Goal: Ask a question: Seek information or help from site administrators or community

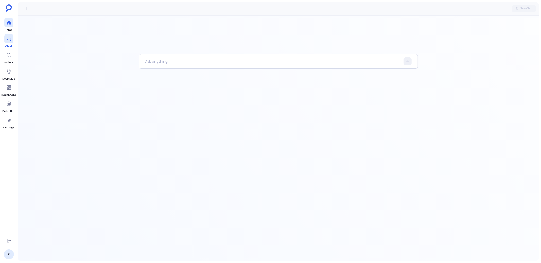
click at [5, 42] on div at bounding box center [8, 38] width 9 height 9
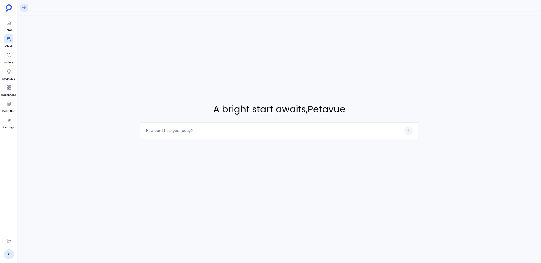
click at [26, 9] on icon at bounding box center [24, 8] width 4 height 4
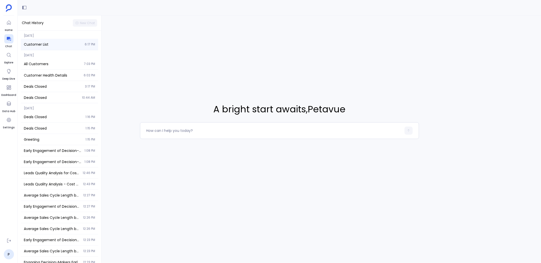
click at [46, 46] on span "Customer List" at bounding box center [53, 44] width 58 height 5
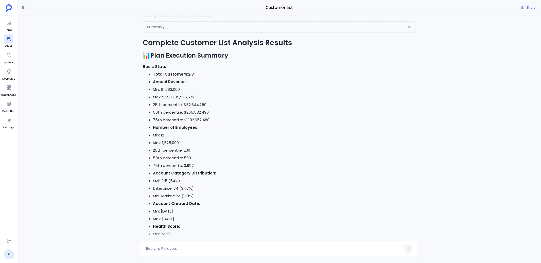
scroll to position [-1881, 0]
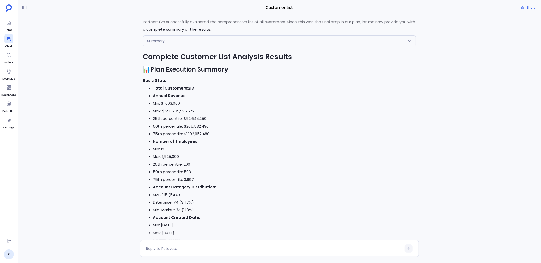
click at [231, 35] on div "Summary Request { "name": "Summary", "args": { "planId": "68d3e8dac18dc87a097d3…" at bounding box center [279, 40] width 273 height 11
click at [230, 38] on div "Summary" at bounding box center [279, 40] width 272 height 11
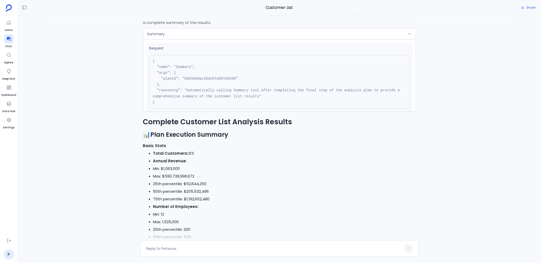
scroll to position [-1953, 0]
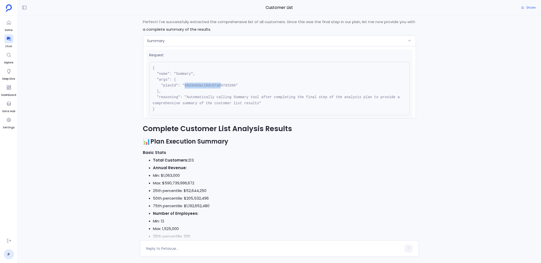
drag, startPoint x: 185, startPoint y: 85, endPoint x: 222, endPoint y: 85, distance: 37.0
click at [221, 85] on pre "{ "name": "Summary", "args": { "planId": "68d3e8dac18dc87a097d3206" }, "reasoni…" at bounding box center [279, 88] width 260 height 53
click at [222, 85] on pre "{ "name": "Summary", "args": { "planId": "68d3e8dac18dc87a097d3206" }, "reasoni…" at bounding box center [279, 88] width 260 height 53
click at [234, 39] on div "Summary" at bounding box center [279, 40] width 272 height 11
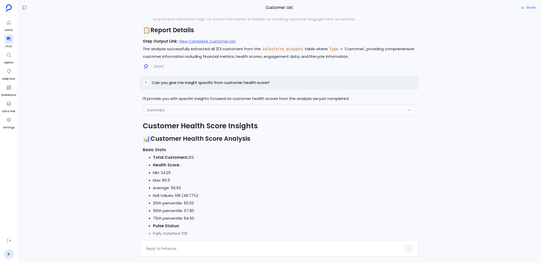
scroll to position [-1360, 0]
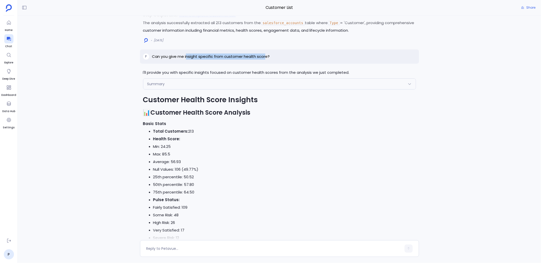
drag, startPoint x: 186, startPoint y: 57, endPoint x: 266, endPoint y: 56, distance: 79.9
click at [266, 56] on p "Can you give me insight specific from customer health score?" at bounding box center [211, 56] width 118 height 6
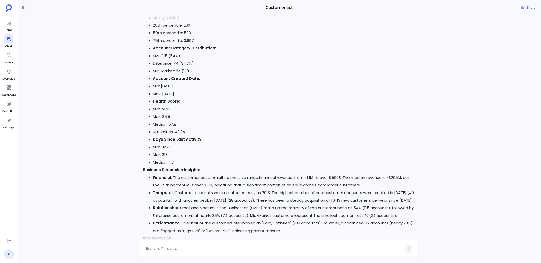
scroll to position [-1783, 0]
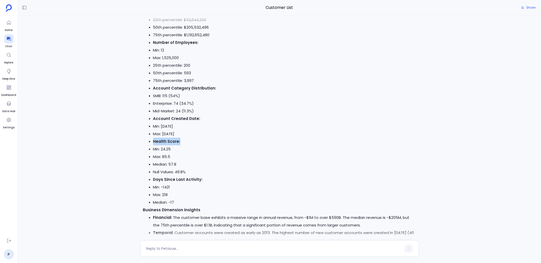
drag, startPoint x: 154, startPoint y: 141, endPoint x: 183, endPoint y: 140, distance: 28.7
click at [183, 140] on li "Health Score:" at bounding box center [284, 142] width 263 height 8
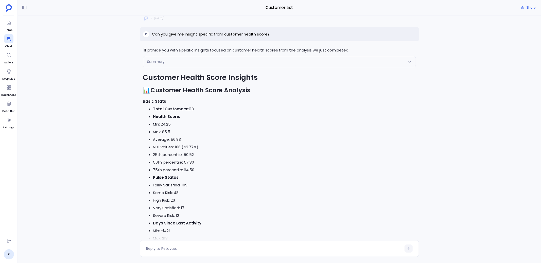
click at [237, 64] on div "Summary" at bounding box center [279, 61] width 272 height 11
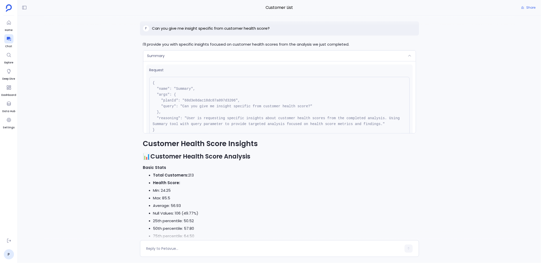
scroll to position [-1410, 0]
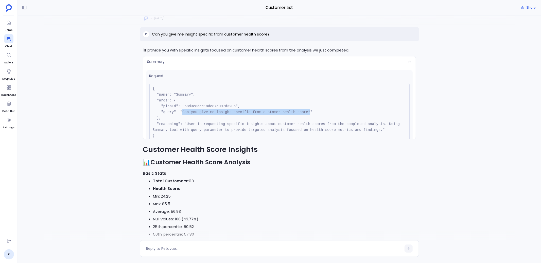
drag, startPoint x: 183, startPoint y: 113, endPoint x: 310, endPoint y: 113, distance: 127.0
click at [310, 113] on pre "{ "name": "Summary", "args": { "planId": "68d3e8dac18dc87a097d3206", "query": "…" at bounding box center [279, 112] width 260 height 59
click at [207, 115] on pre "{ "name": "Summary", "args": { "planId": "68d3e8dac18dc87a097d3206", "query": "…" at bounding box center [279, 112] width 260 height 59
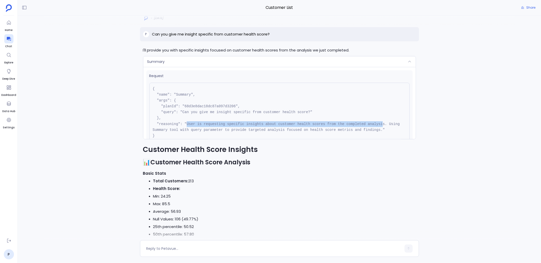
drag, startPoint x: 187, startPoint y: 124, endPoint x: 383, endPoint y: 126, distance: 196.8
click at [383, 126] on pre "{ "name": "Summary", "args": { "planId": "68d3e8dac18dc87a097d3206", "query": "…" at bounding box center [279, 112] width 260 height 59
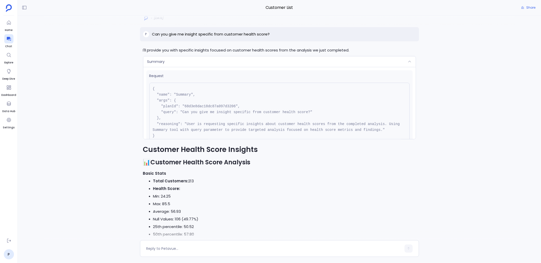
click at [298, 59] on div "Summary" at bounding box center [279, 61] width 272 height 11
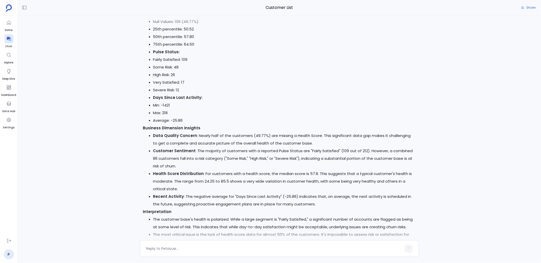
scroll to position [-1206, 0]
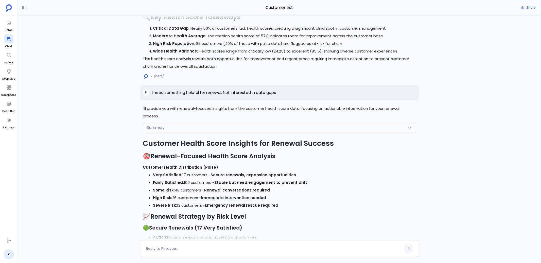
click at [202, 124] on div "Summary" at bounding box center [279, 127] width 272 height 11
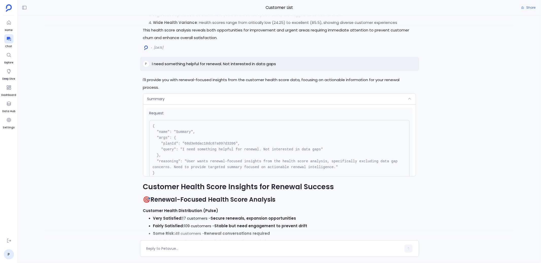
scroll to position [-921, 0]
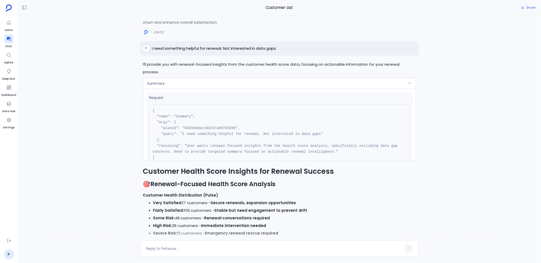
drag, startPoint x: 176, startPoint y: 49, endPoint x: 272, endPoint y: 48, distance: 95.3
click at [272, 48] on p "I need something helpful for renewal. Not interested in data gaps" at bounding box center [214, 48] width 124 height 6
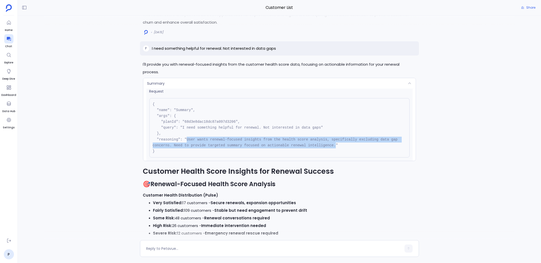
drag, startPoint x: 187, startPoint y: 138, endPoint x: 336, endPoint y: 145, distance: 149.2
click at [336, 145] on pre "{ "name": "Summary", "args": { "planId": "68d3e8dac18dc87a097d3206", "query": "…" at bounding box center [279, 127] width 260 height 59
drag, startPoint x: 187, startPoint y: 139, endPoint x: 336, endPoint y: 143, distance: 149.1
click at [336, 143] on pre "{ "name": "Summary", "args": { "planId": "68d3e8dac18dc87a097d3206", "query": "…" at bounding box center [279, 127] width 260 height 59
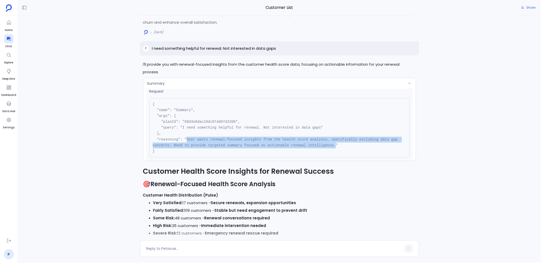
click at [216, 141] on pre "{ "name": "Summary", "args": { "planId": "68d3e8dac18dc87a097d3206", "query": "…" at bounding box center [279, 127] width 260 height 59
drag, startPoint x: 187, startPoint y: 139, endPoint x: 336, endPoint y: 145, distance: 149.4
click at [336, 145] on pre "{ "name": "Summary", "args": { "planId": "68d3e8dac18dc87a097d3206", "query": "…" at bounding box center [279, 127] width 260 height 59
click at [246, 144] on pre "{ "name": "Summary", "args": { "planId": "68d3e8dac18dc87a097d3206", "query": "…" at bounding box center [279, 127] width 260 height 59
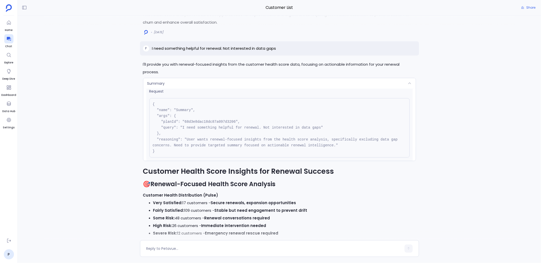
drag, startPoint x: 160, startPoint y: 140, endPoint x: 179, endPoint y: 139, distance: 19.3
click at [179, 139] on pre "{ "name": "Summary", "args": { "planId": "68d3e8dac18dc87a097d3206", "query": "…" at bounding box center [279, 127] width 260 height 59
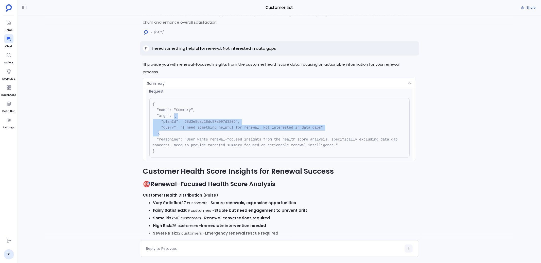
drag, startPoint x: 174, startPoint y: 115, endPoint x: 158, endPoint y: 131, distance: 22.6
click at [158, 131] on pre "{ "name": "Summary", "args": { "planId": "68d3e8dac18dc87a097d3206", "query": "…" at bounding box center [279, 127] width 260 height 59
click at [176, 123] on pre "{ "name": "Summary", "args": { "planId": "68d3e8dac18dc87a097d3206", "query": "…" at bounding box center [279, 127] width 260 height 59
drag, startPoint x: 175, startPoint y: 115, endPoint x: 159, endPoint y: 133, distance: 23.9
click at [159, 133] on pre "{ "name": "Summary", "args": { "planId": "68d3e8dac18dc87a097d3206", "query": "…" at bounding box center [279, 127] width 260 height 59
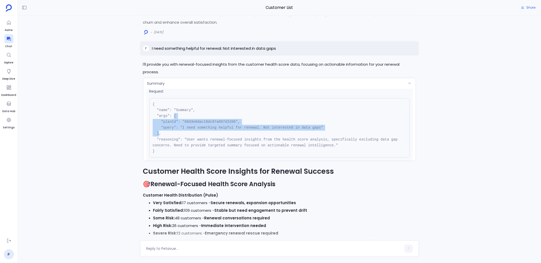
click at [193, 120] on pre "{ "name": "Summary", "args": { "planId": "68d3e8dac18dc87a097d3206", "query": "…" at bounding box center [279, 127] width 260 height 59
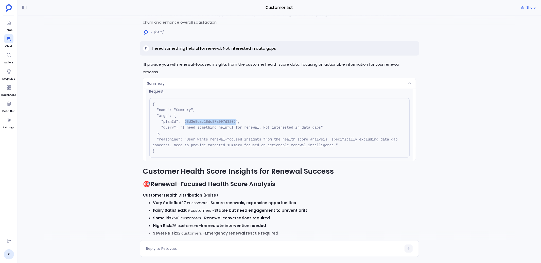
click at [193, 120] on pre "{ "name": "Summary", "args": { "planId": "68d3e8dac18dc87a097d3206", "query": "…" at bounding box center [279, 127] width 260 height 59
drag, startPoint x: 183, startPoint y: 128, endPoint x: 322, endPoint y: 126, distance: 139.2
click at [322, 126] on pre "{ "name": "Summary", "args": { "planId": "68d3e8dac18dc87a097d3206", "query": "…" at bounding box center [279, 127] width 260 height 59
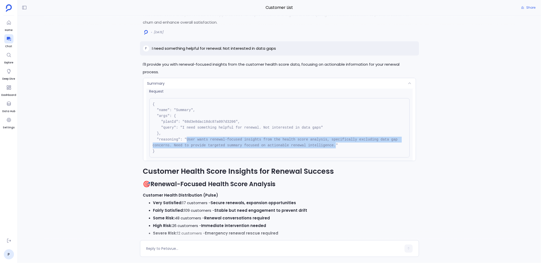
drag, startPoint x: 187, startPoint y: 139, endPoint x: 336, endPoint y: 146, distance: 149.5
click at [336, 146] on pre "{ "name": "Summary", "args": { "planId": "68d3e8dac18dc87a097d3206", "query": "…" at bounding box center [279, 127] width 260 height 59
click at [178, 145] on pre "{ "name": "Summary", "args": { "planId": "68d3e8dac18dc87a097d3206", "query": "…" at bounding box center [279, 127] width 260 height 59
drag, startPoint x: 336, startPoint y: 146, endPoint x: 187, endPoint y: 140, distance: 149.4
click at [187, 140] on pre "{ "name": "Summary", "args": { "planId": "68d3e8dac18dc87a097d3206", "query": "…" at bounding box center [279, 127] width 260 height 59
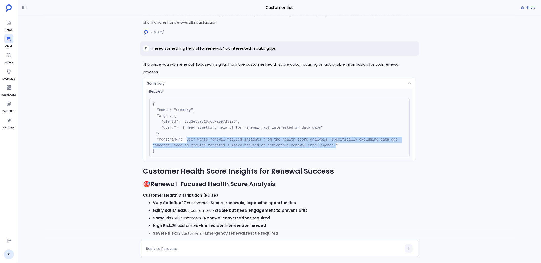
click at [214, 145] on pre "{ "name": "Summary", "args": { "planId": "68d3e8dac18dc87a097d3206", "query": "…" at bounding box center [279, 127] width 260 height 59
drag, startPoint x: 187, startPoint y: 139, endPoint x: 337, endPoint y: 146, distance: 150.3
click at [337, 146] on pre "{ "name": "Summary", "args": { "planId": "68d3e8dac18dc87a097d3206", "query": "…" at bounding box center [279, 127] width 260 height 59
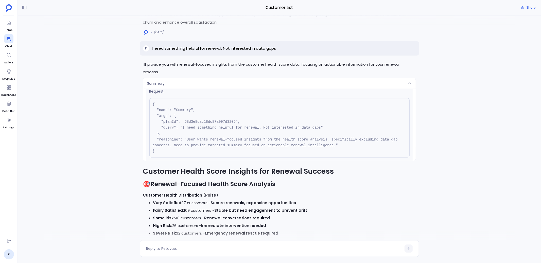
click at [183, 127] on pre "{ "name": "Summary", "args": { "planId": "68d3e8dac18dc87a097d3206", "query": "…" at bounding box center [279, 127] width 260 height 59
drag, startPoint x: 183, startPoint y: 127, endPoint x: 322, endPoint y: 128, distance: 139.2
click at [322, 128] on pre "{ "name": "Summary", "args": { "planId": "68d3e8dac18dc87a097d3206", "query": "…" at bounding box center [279, 127] width 260 height 59
click at [242, 130] on pre "{ "name": "Summary", "args": { "planId": "68d3e8dac18dc87a097d3206", "query": "…" at bounding box center [279, 127] width 260 height 59
drag, startPoint x: 183, startPoint y: 128, endPoint x: 321, endPoint y: 127, distance: 138.4
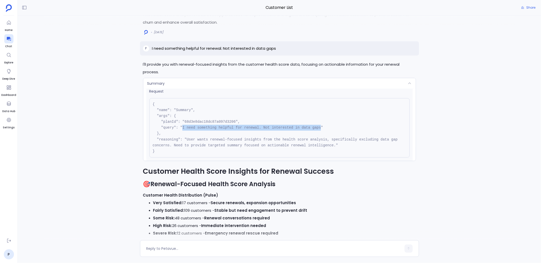
click at [321, 127] on pre "{ "name": "Summary", "args": { "planId": "68d3e8dac18dc87a097d3206", "query": "…" at bounding box center [279, 127] width 260 height 59
click at [199, 131] on pre "{ "name": "Summary", "args": { "planId": "68d3e8dac18dc87a097d3206", "query": "…" at bounding box center [279, 127] width 260 height 59
drag, startPoint x: 183, startPoint y: 128, endPoint x: 321, endPoint y: 125, distance: 138.5
click at [321, 125] on pre "{ "name": "Summary", "args": { "planId": "68d3e8dac18dc87a097d3206", "query": "…" at bounding box center [279, 127] width 260 height 59
